Goal: Transaction & Acquisition: Book appointment/travel/reservation

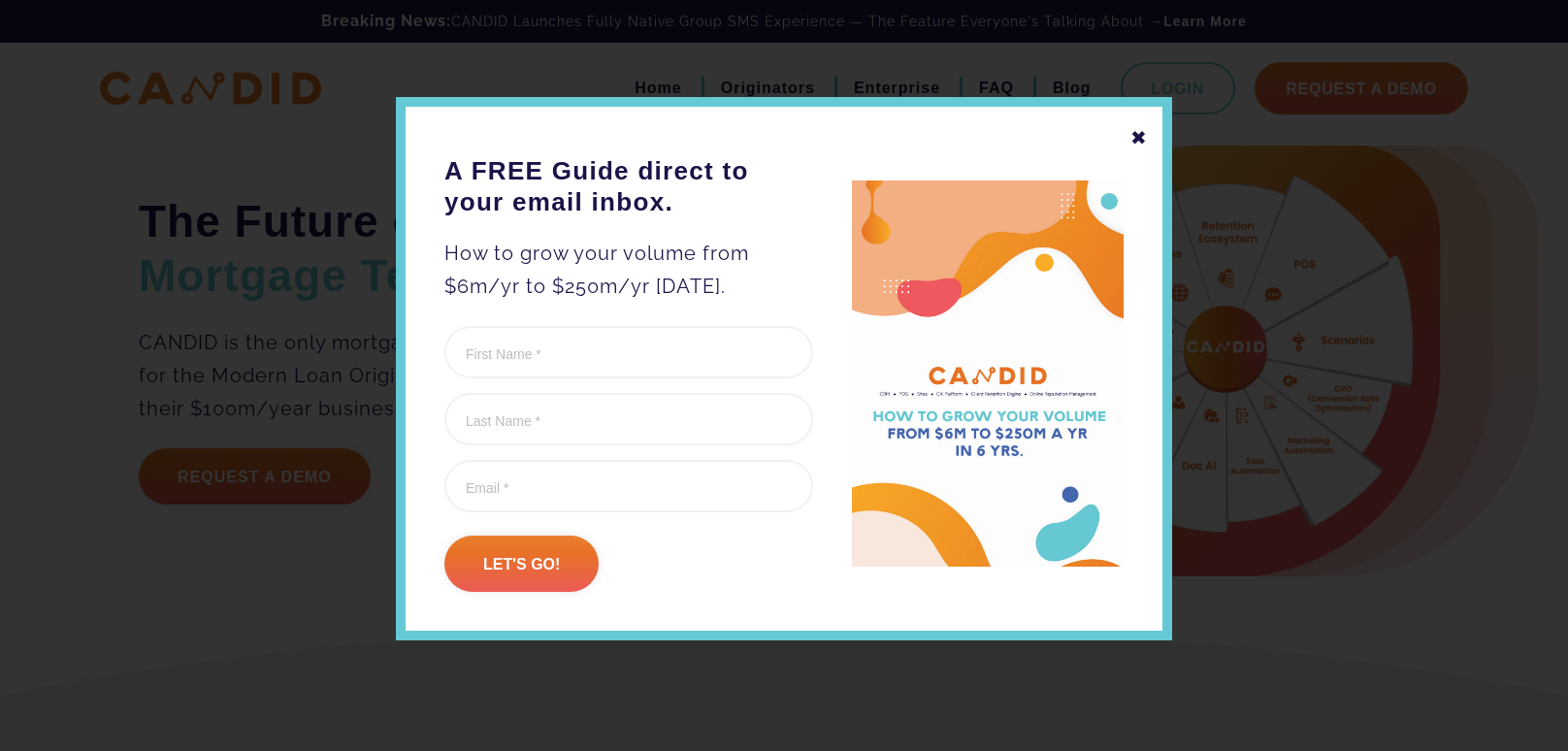
click at [1139, 132] on div "✖" at bounding box center [1139, 137] width 18 height 33
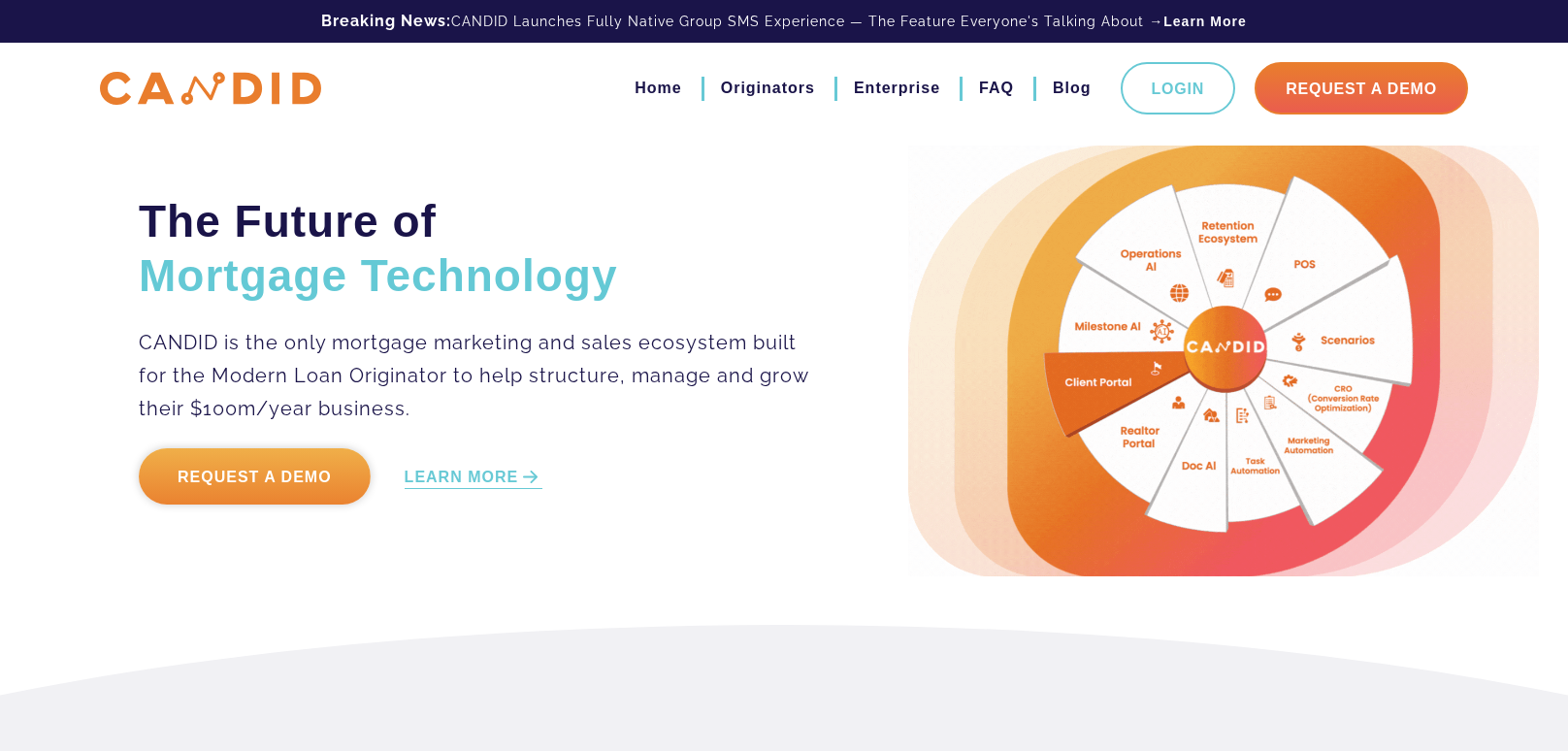
click at [256, 461] on link "Request a Demo" at bounding box center [255, 476] width 232 height 57
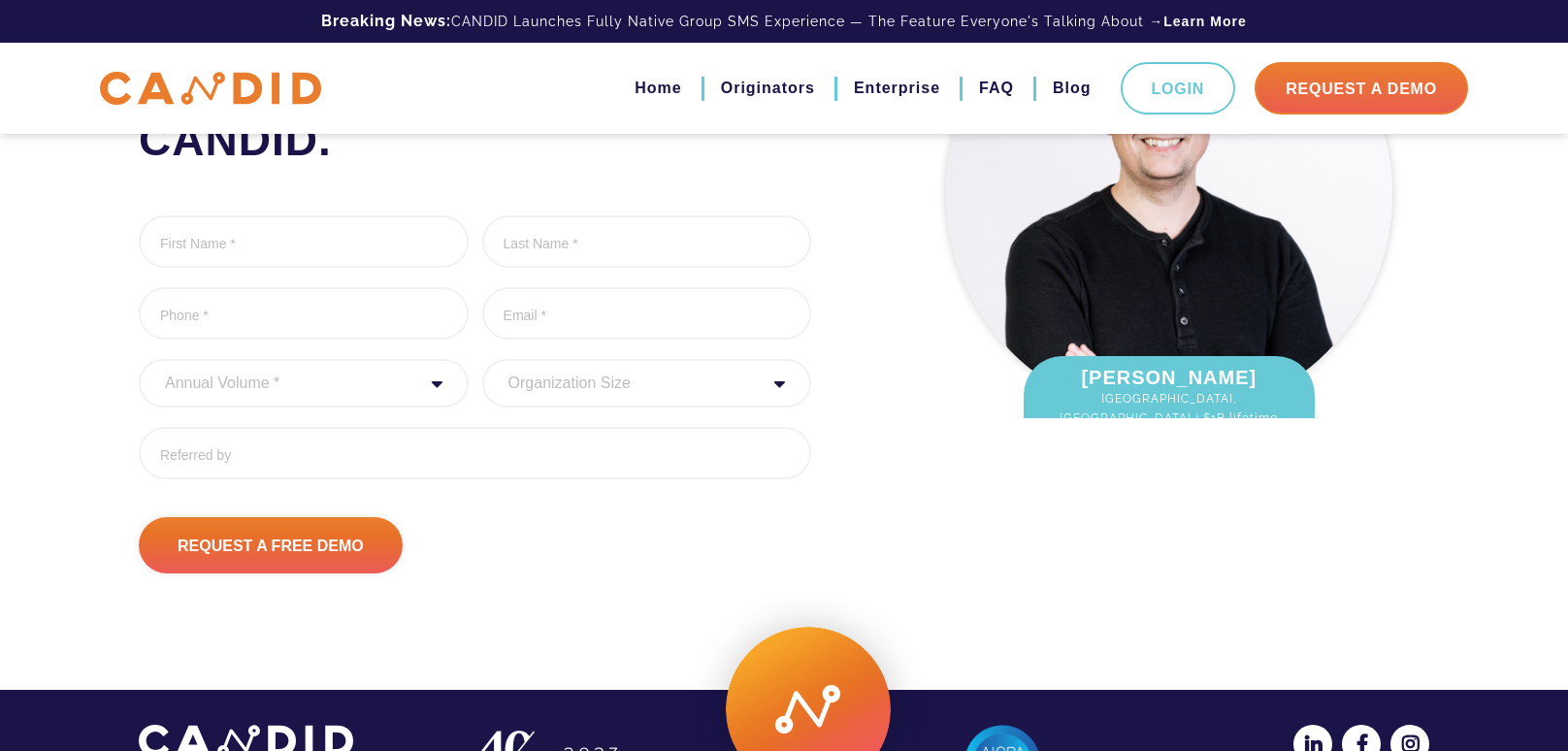
scroll to position [186, 0]
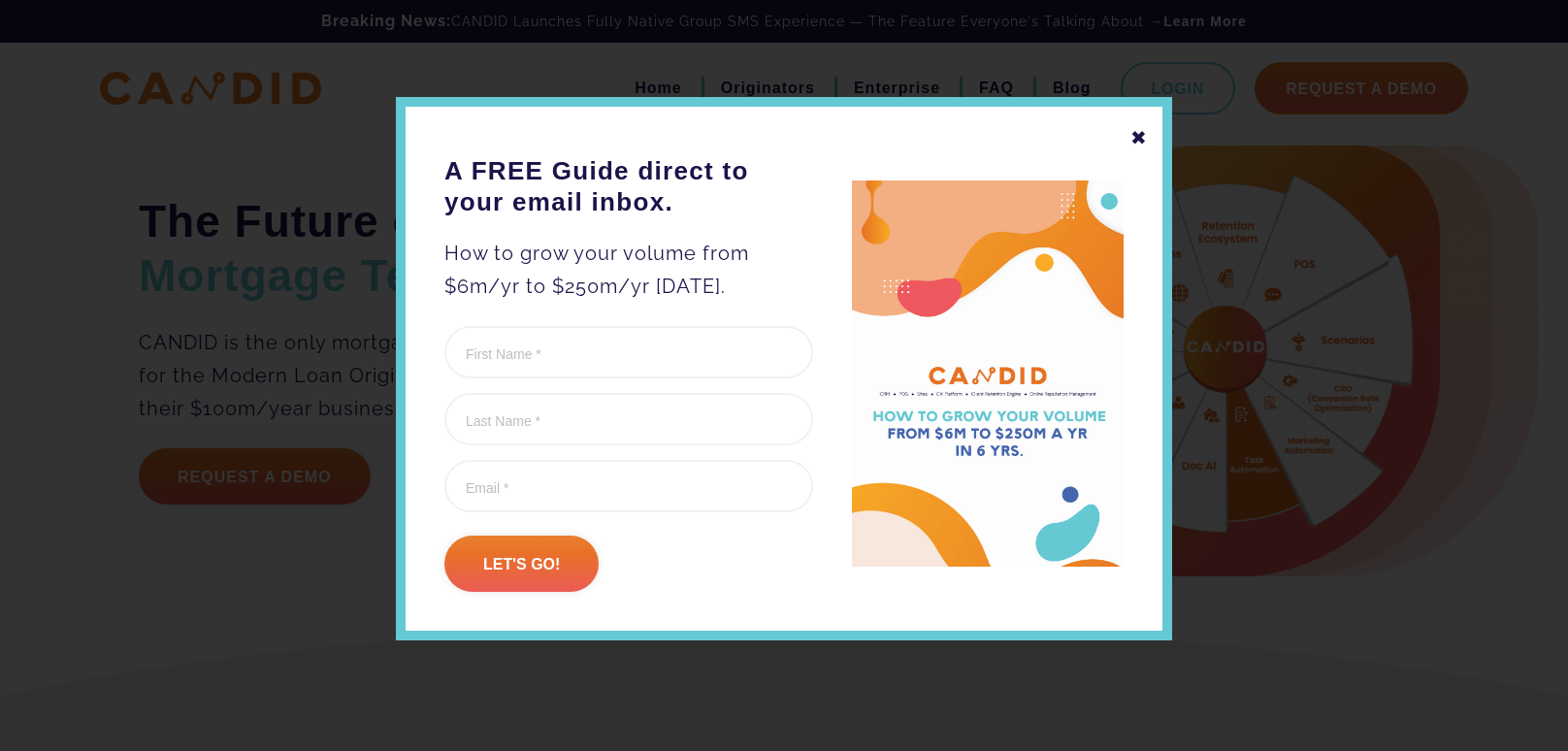
click at [1142, 139] on div "✖" at bounding box center [1139, 137] width 18 height 33
